Goal: Task Accomplishment & Management: Complete application form

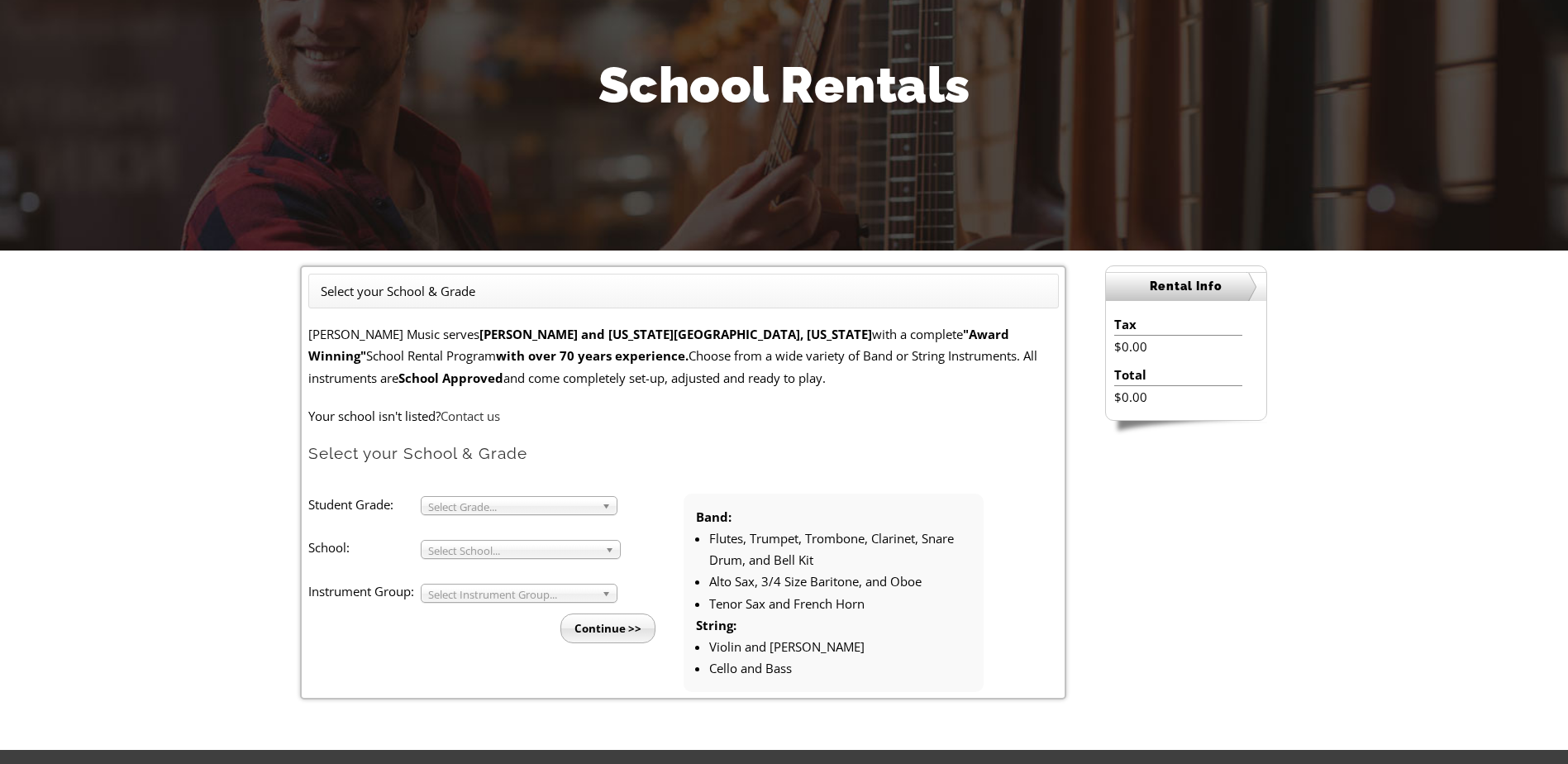
scroll to position [248, 0]
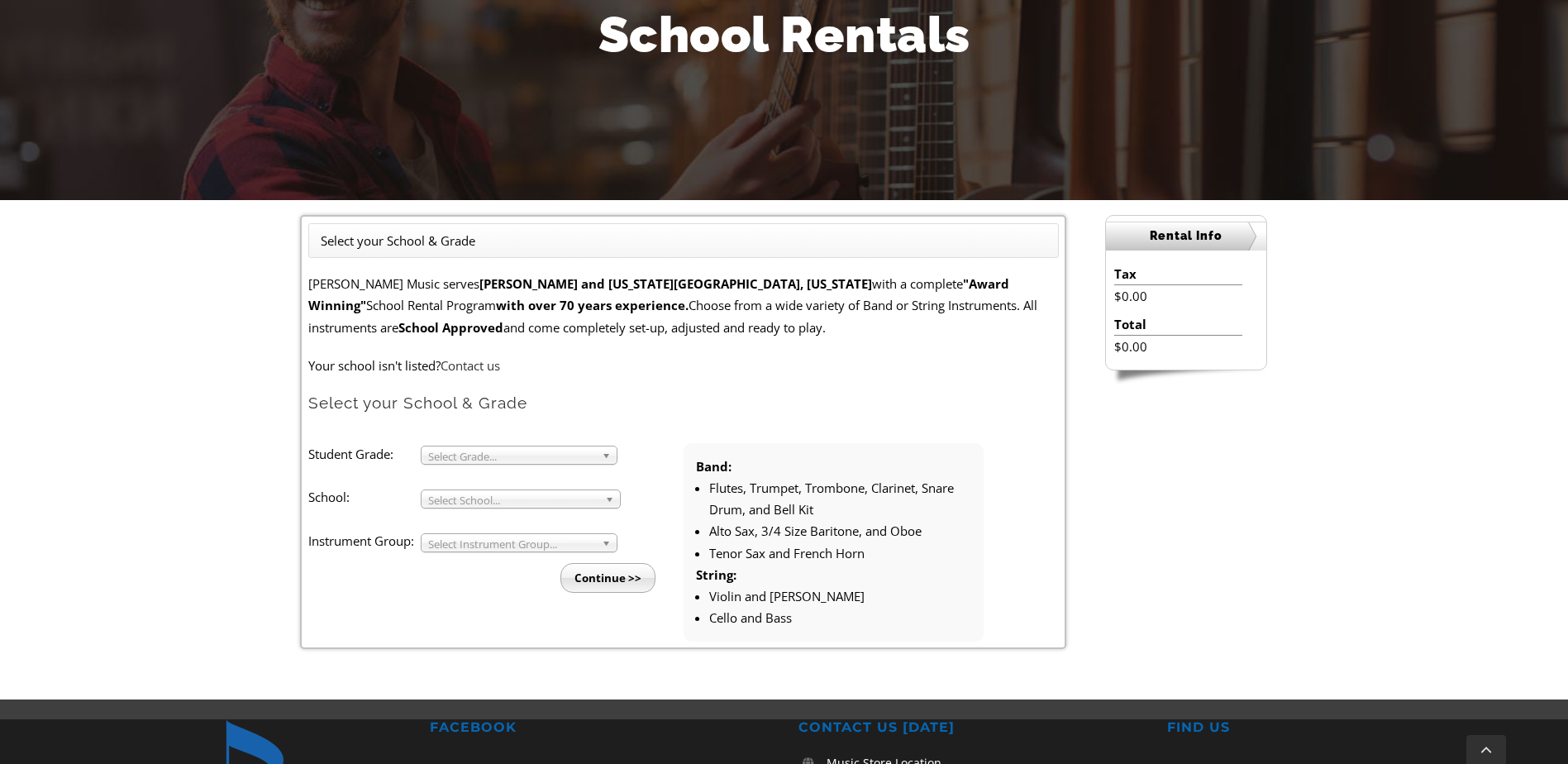
click at [503, 460] on span "Select Grade..." at bounding box center [511, 457] width 167 height 20
click at [507, 473] on li "3" at bounding box center [524, 474] width 178 height 21
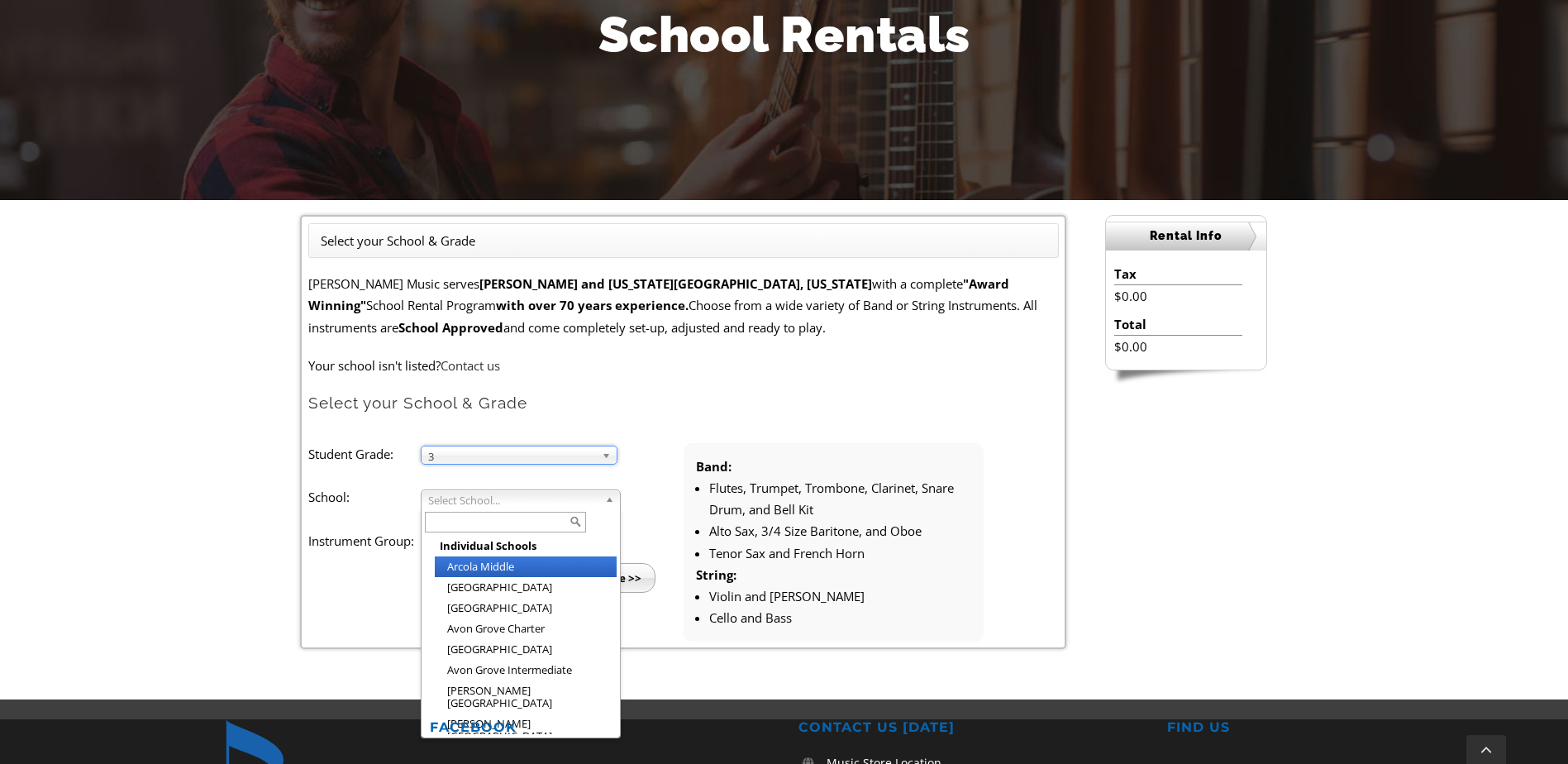
click at [478, 500] on span "Select School..." at bounding box center [513, 500] width 170 height 20
click at [526, 746] on li "[PERSON_NAME] Elementary" at bounding box center [525, 756] width 182 height 21
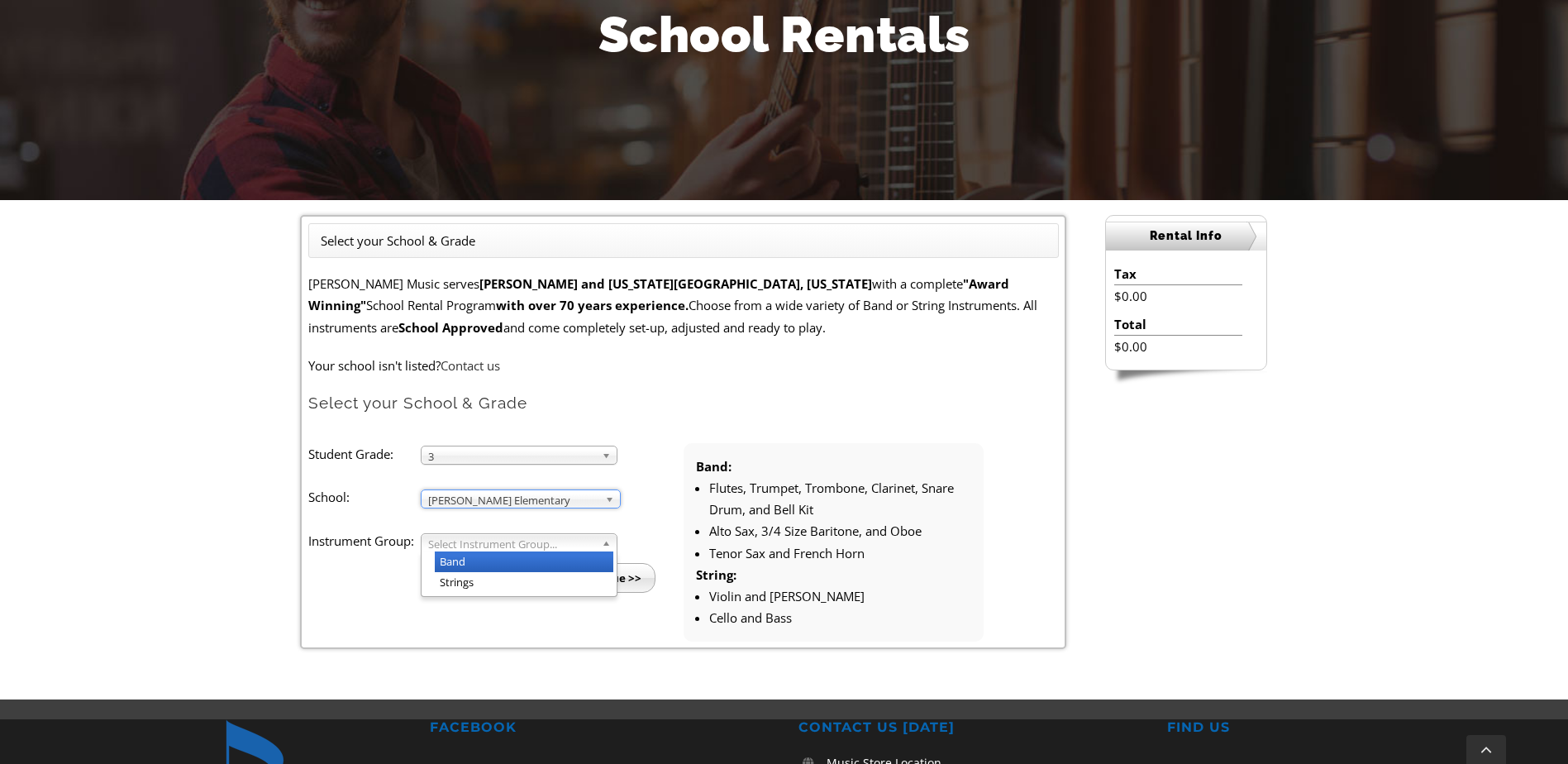
click at [529, 545] on span "Select Instrument Group..." at bounding box center [511, 545] width 167 height 20
click at [511, 582] on li "Strings" at bounding box center [524, 582] width 178 height 21
click at [503, 550] on div "Strings Band Strings" at bounding box center [518, 543] width 197 height 19
click at [505, 545] on span "Band" at bounding box center [511, 545] width 167 height 20
click at [494, 557] on li "Band" at bounding box center [524, 561] width 178 height 21
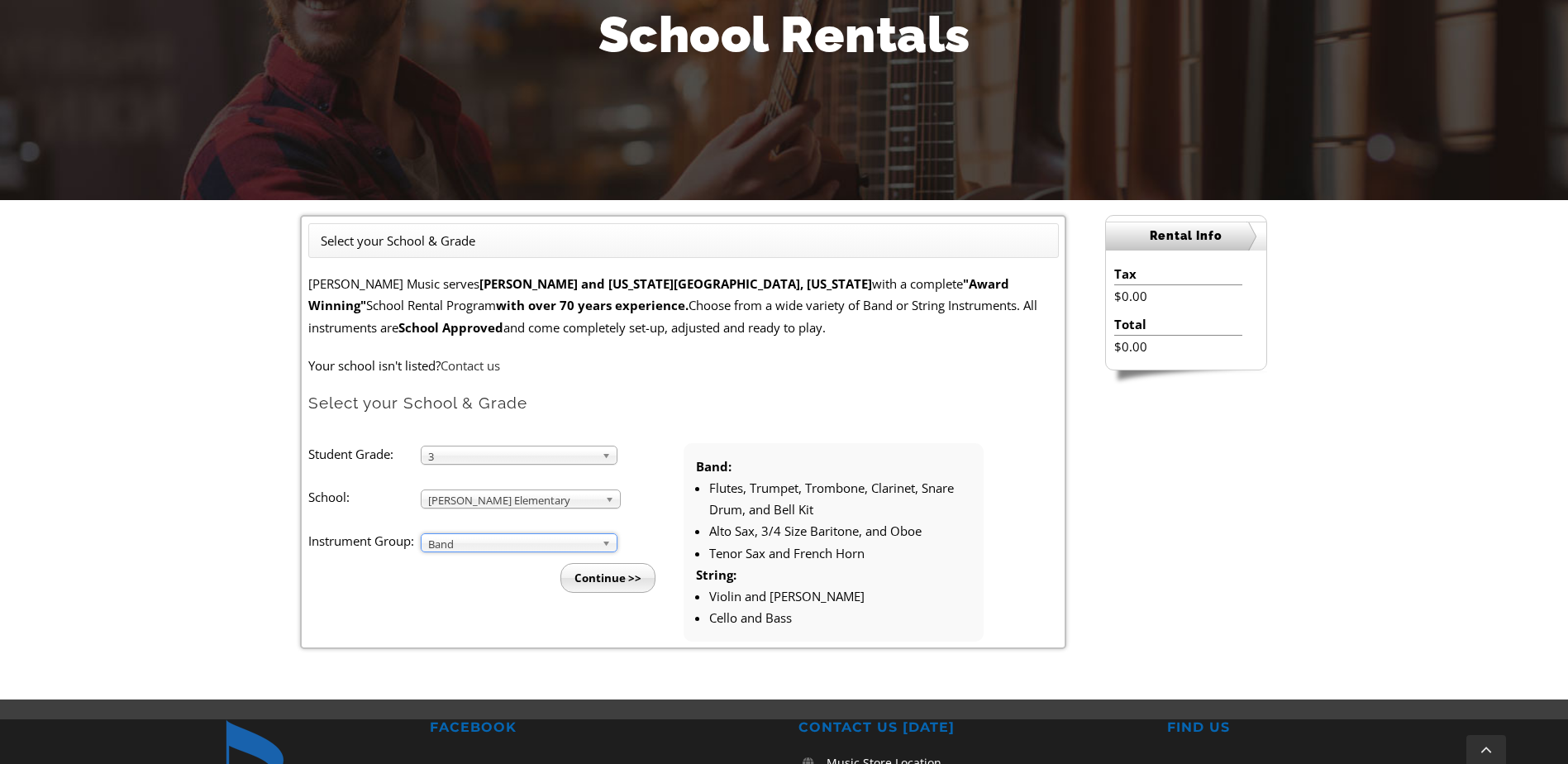
click at [612, 582] on input "Continue >>" at bounding box center [607, 578] width 95 height 30
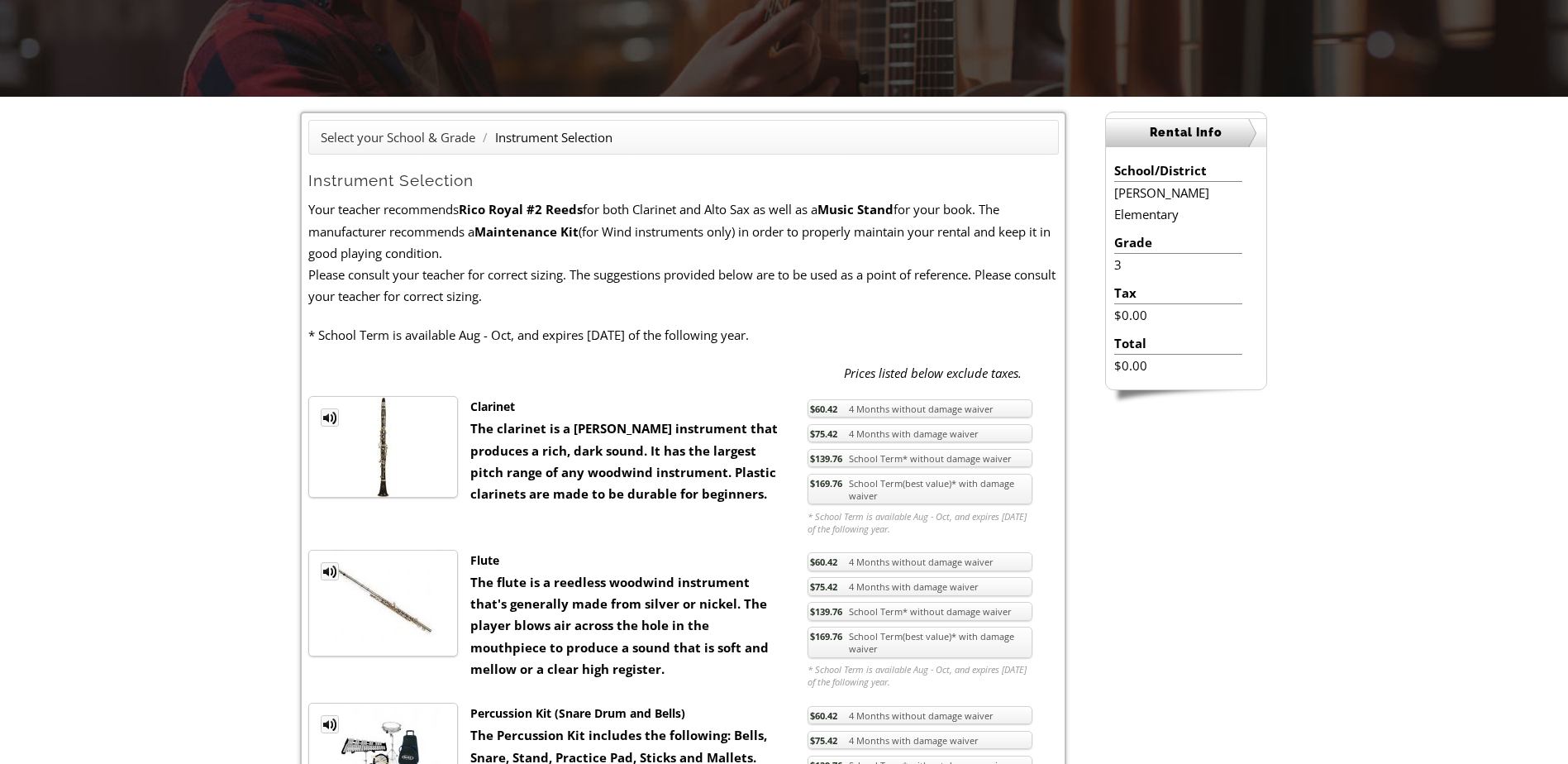
scroll to position [83, 0]
